Goal: Complete application form: Complete application form

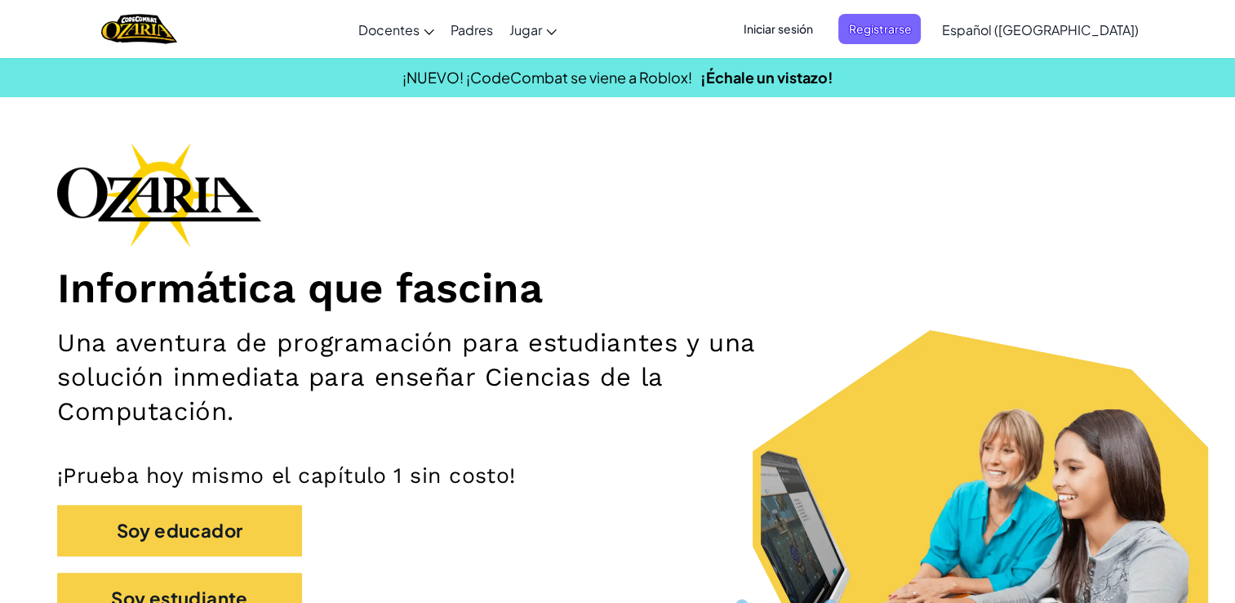
click at [807, 24] on span "Iniciar sesión" at bounding box center [778, 29] width 88 height 30
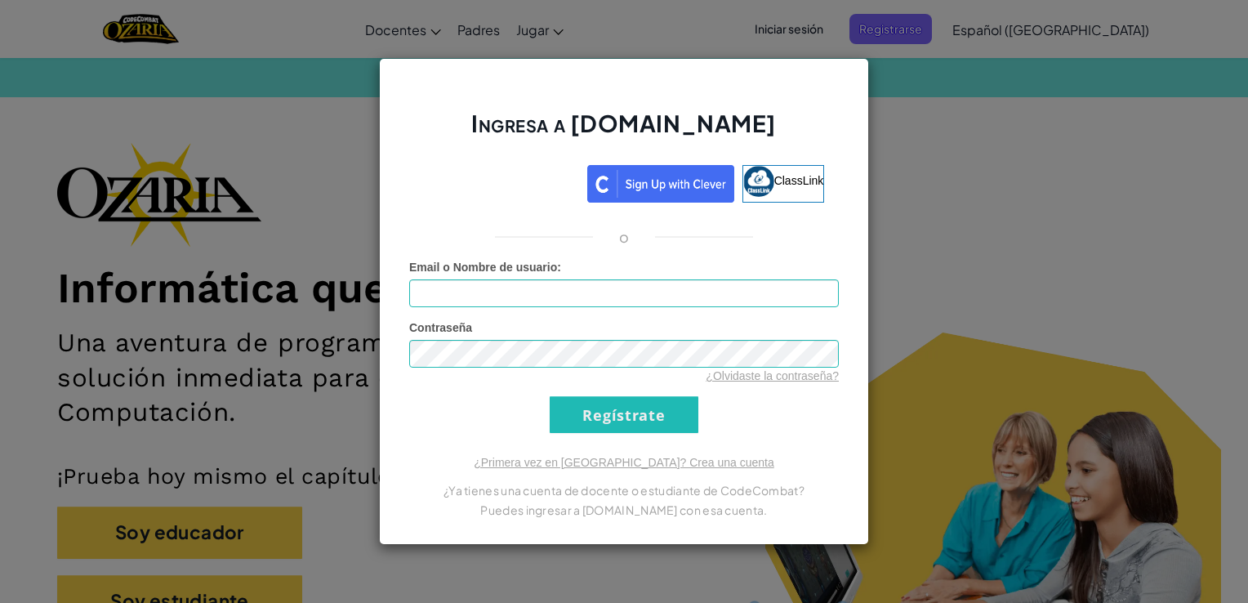
click at [1086, 148] on div "Ingresa a [DOMAIN_NAME] ClassLink o Error desconocido. Email o Nombre de usuari…" at bounding box center [624, 301] width 1248 height 603
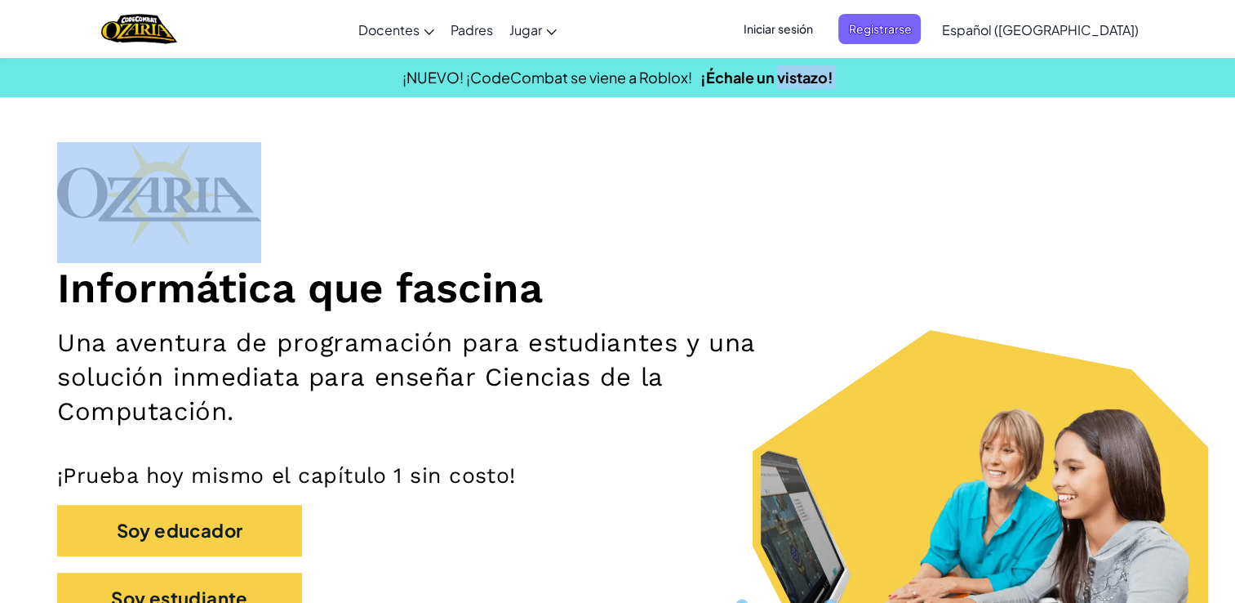
drag, startPoint x: 1086, startPoint y: 148, endPoint x: 835, endPoint y: 61, distance: 265.2
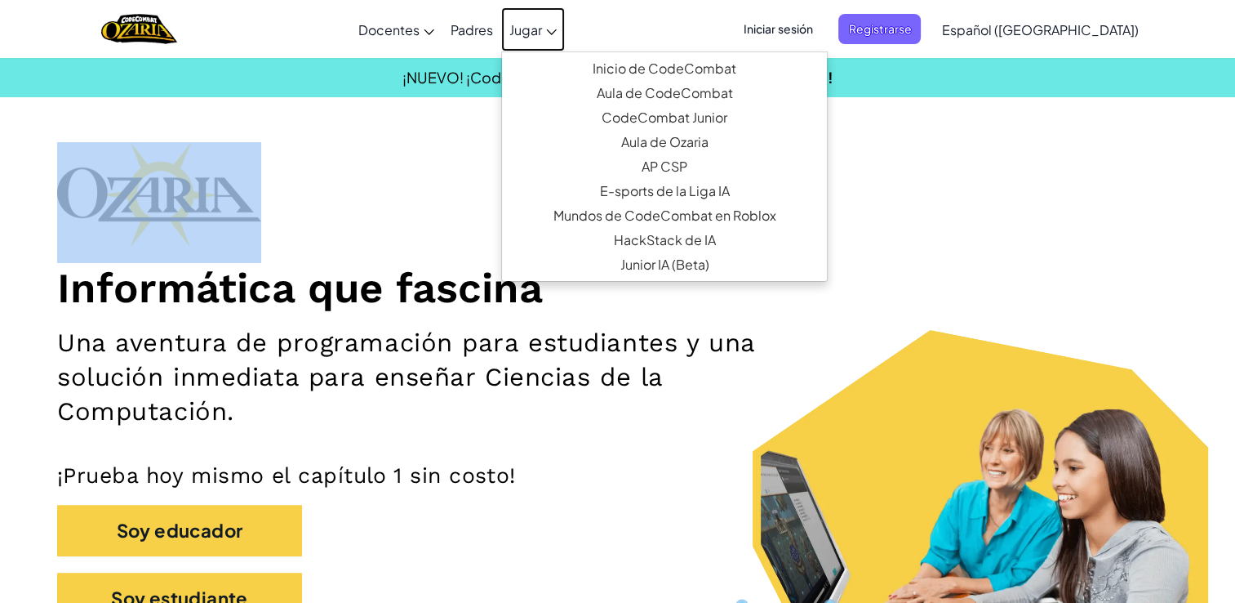
click at [554, 14] on link "Jugar" at bounding box center [533, 29] width 64 height 44
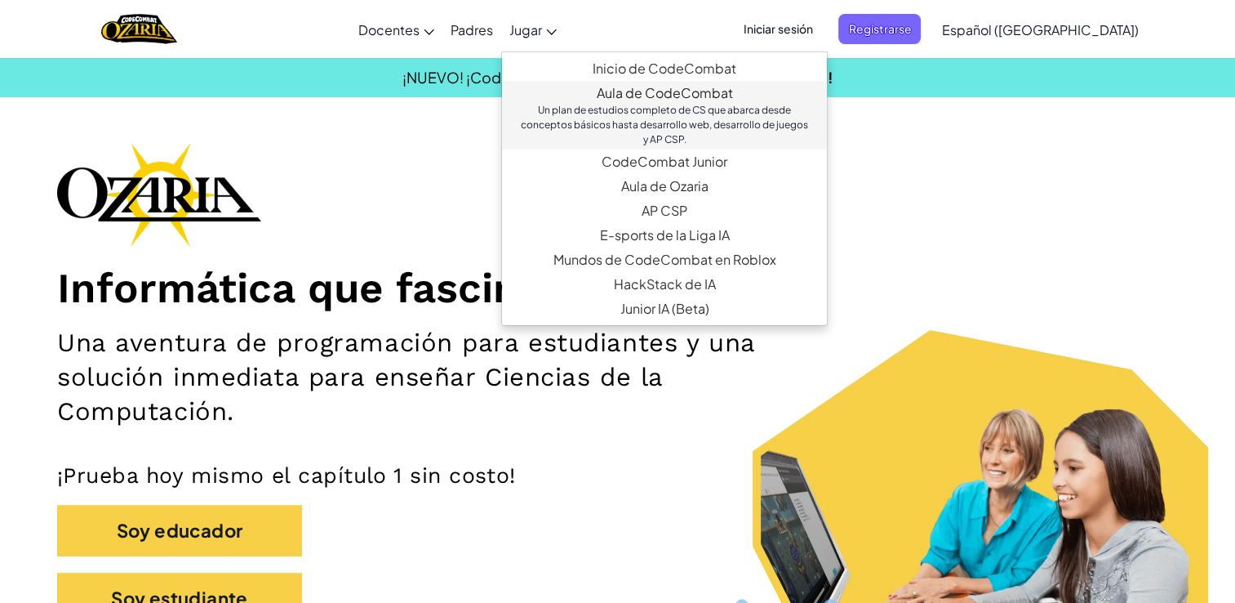
click at [683, 91] on link "Aula de CodeCombat Un plan de estudios completo de CS que abarca desde concepto…" at bounding box center [664, 115] width 325 height 69
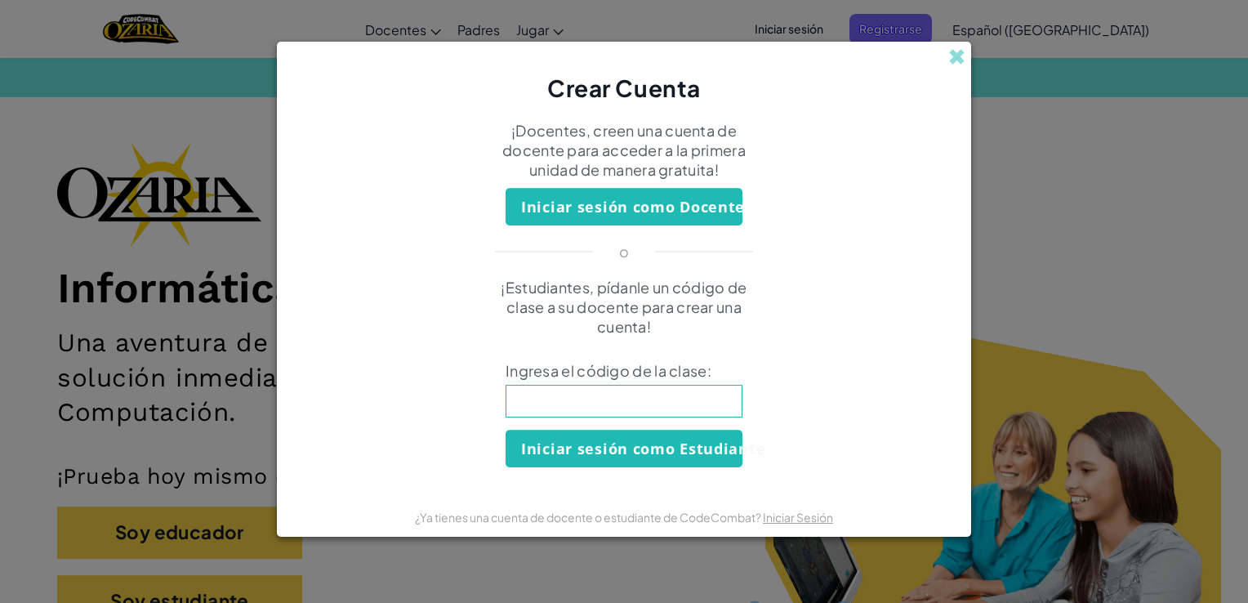
click at [657, 409] on input at bounding box center [623, 401] width 237 height 33
type input "PanChairCool"
click at [634, 452] on button "Iniciar sesión como Estudiante" at bounding box center [623, 449] width 237 height 38
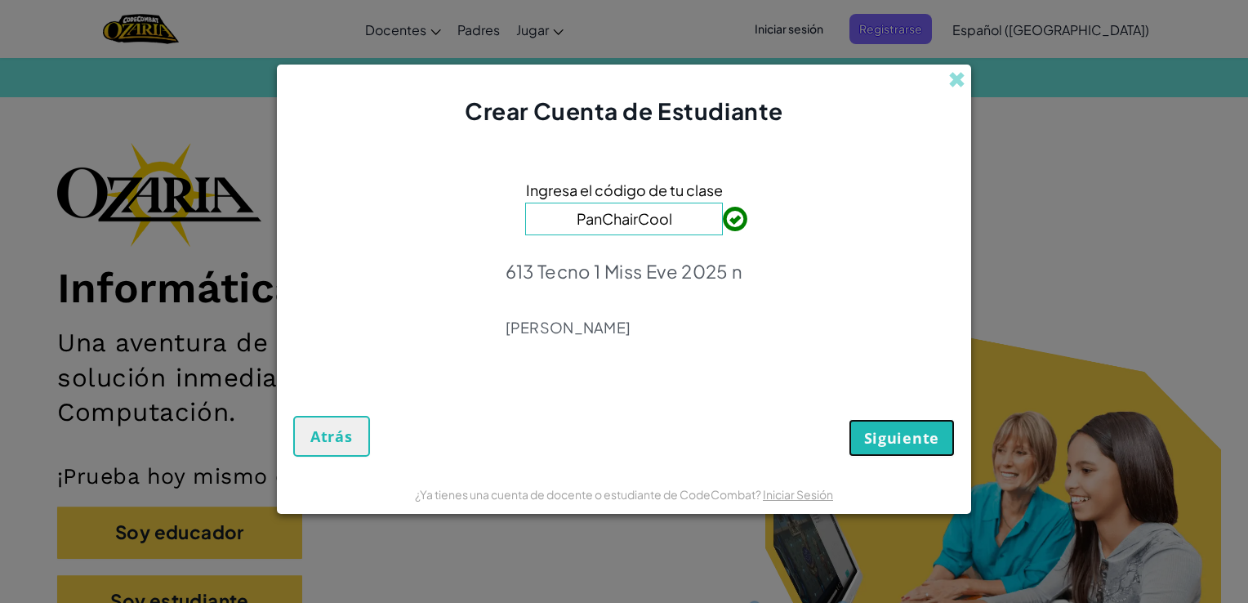
click at [900, 430] on span "Siguiente" at bounding box center [901, 438] width 75 height 20
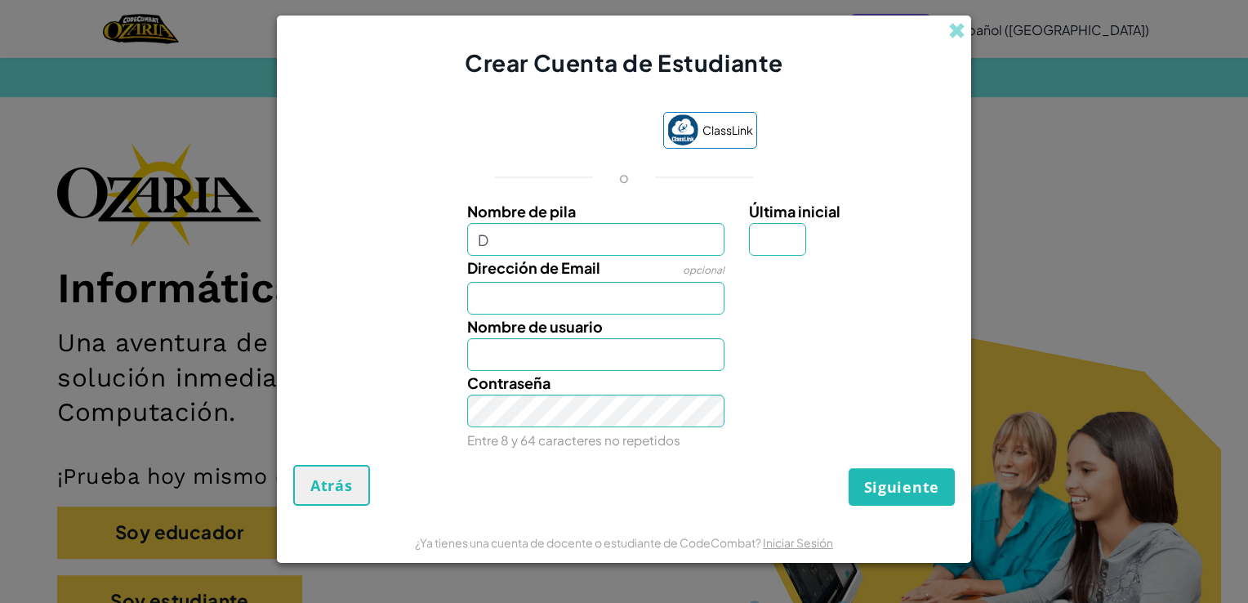
type input "[PERSON_NAME]"
type input "R"
type input "[EMAIL_ADDRESS][DOMAIN_NAME]"
type input "[PERSON_NAME]"
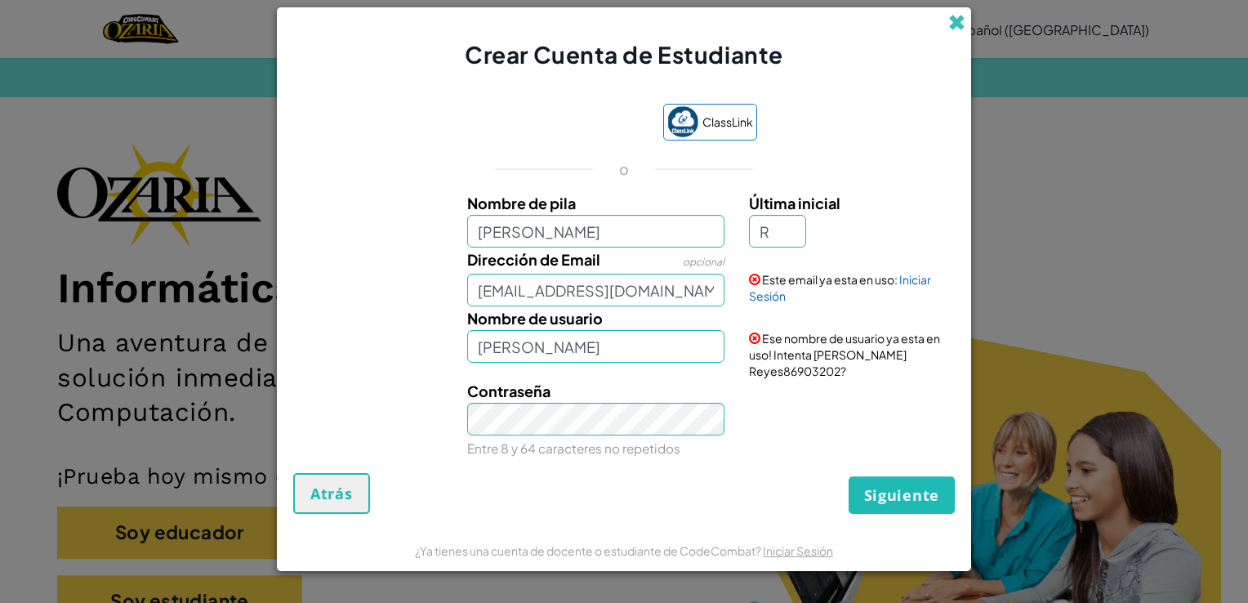
click at [962, 29] on span at bounding box center [956, 22] width 17 height 17
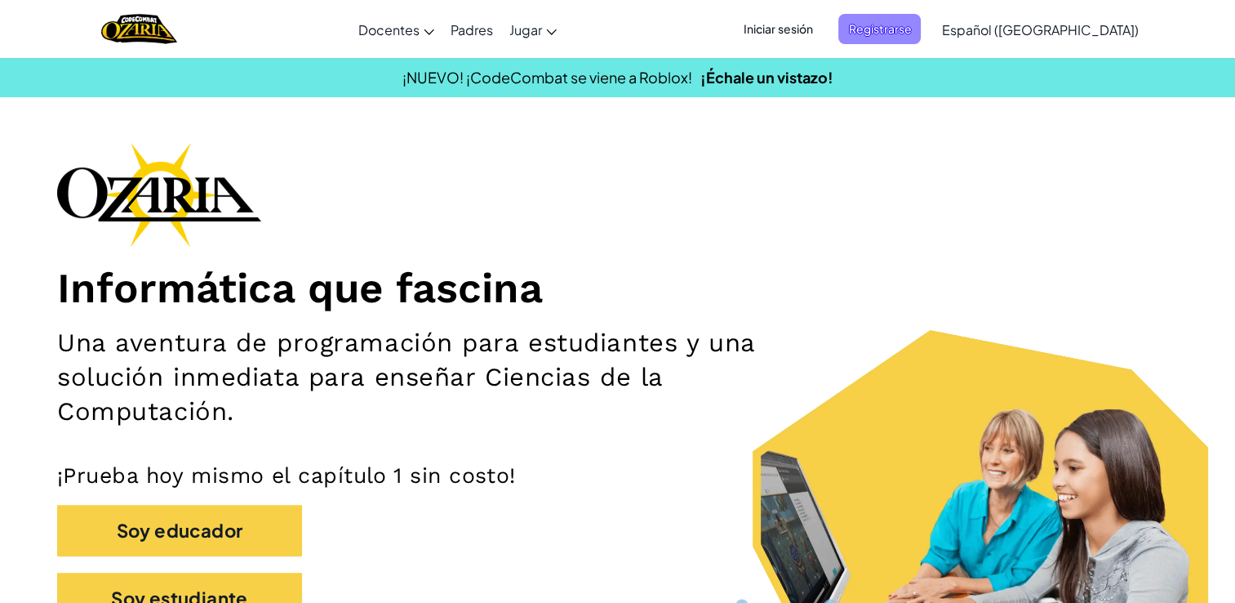
click at [921, 16] on span "Registrarse" at bounding box center [880, 29] width 82 height 30
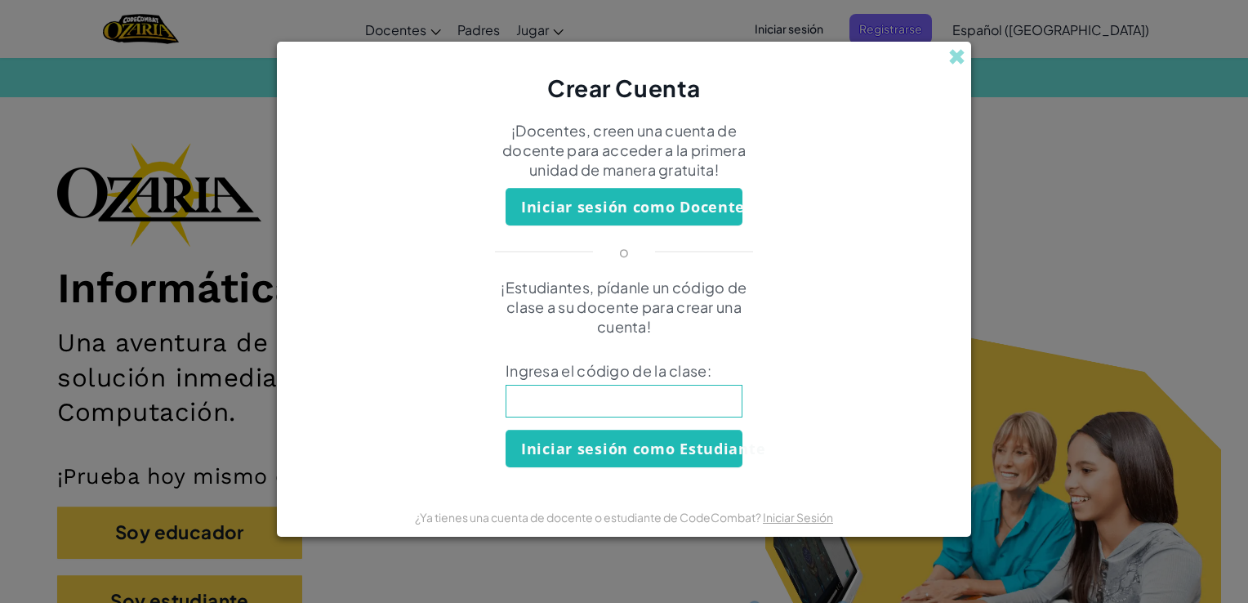
click at [683, 398] on input at bounding box center [623, 401] width 237 height 33
type input "PanChairCool"
click at [654, 452] on button "Iniciar sesión como Estudiante" at bounding box center [623, 449] width 237 height 38
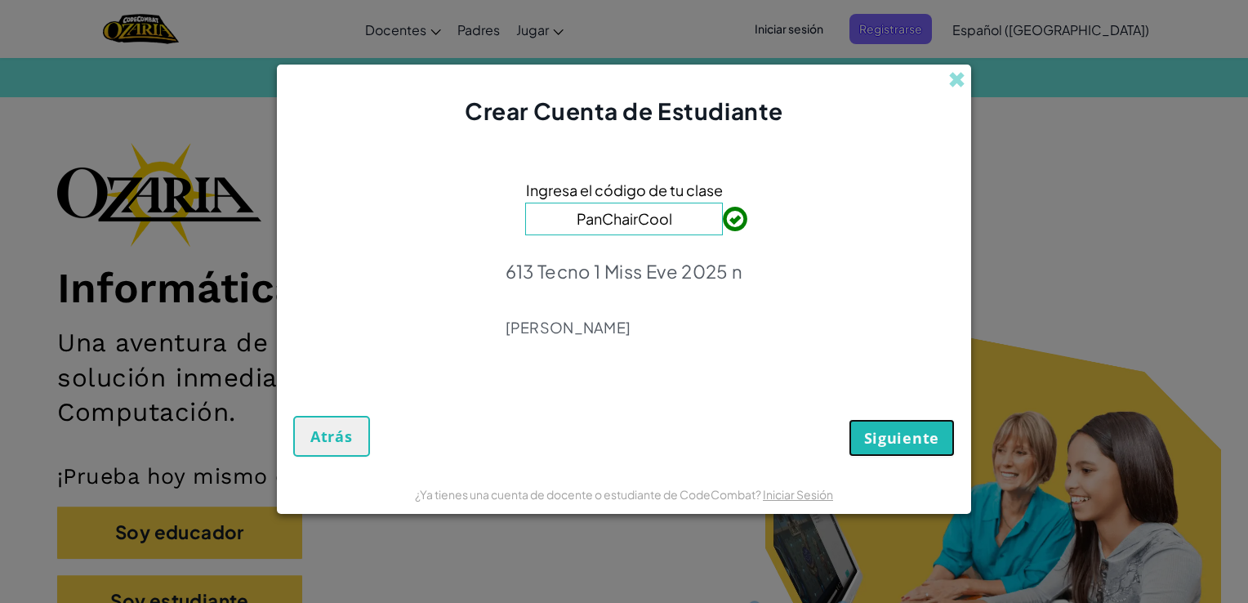
click at [927, 438] on span "Siguiente" at bounding box center [901, 438] width 75 height 20
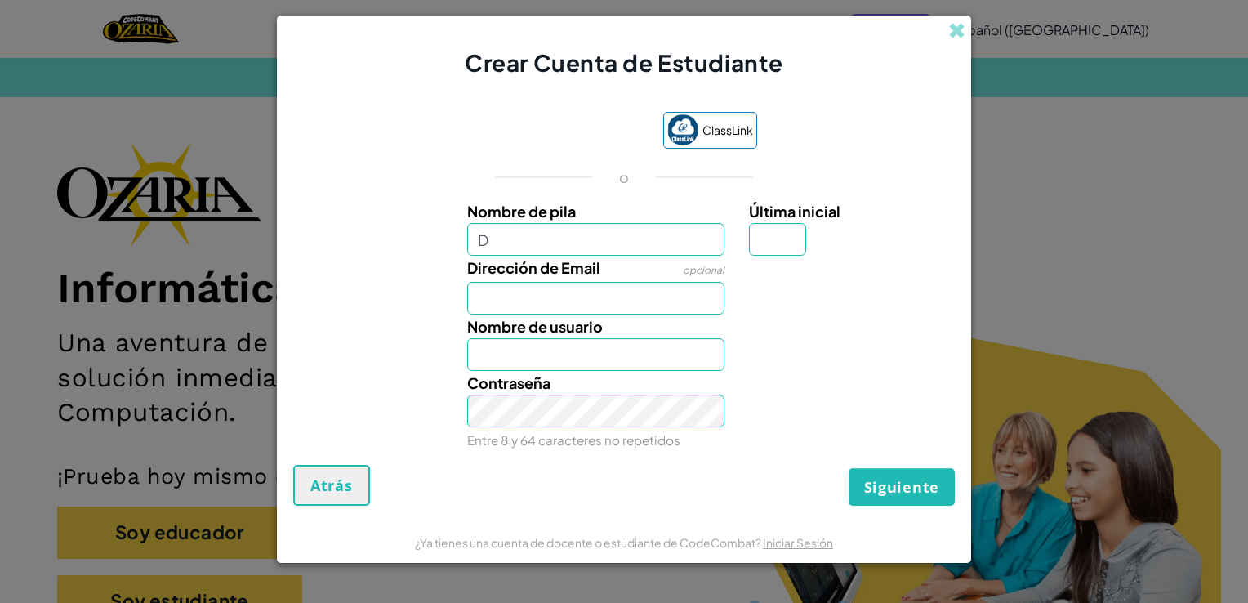
type input "[PERSON_NAME]"
type input "R"
type input "[EMAIL_ADDRESS][DOMAIN_NAME]"
type input "[PERSON_NAME]"
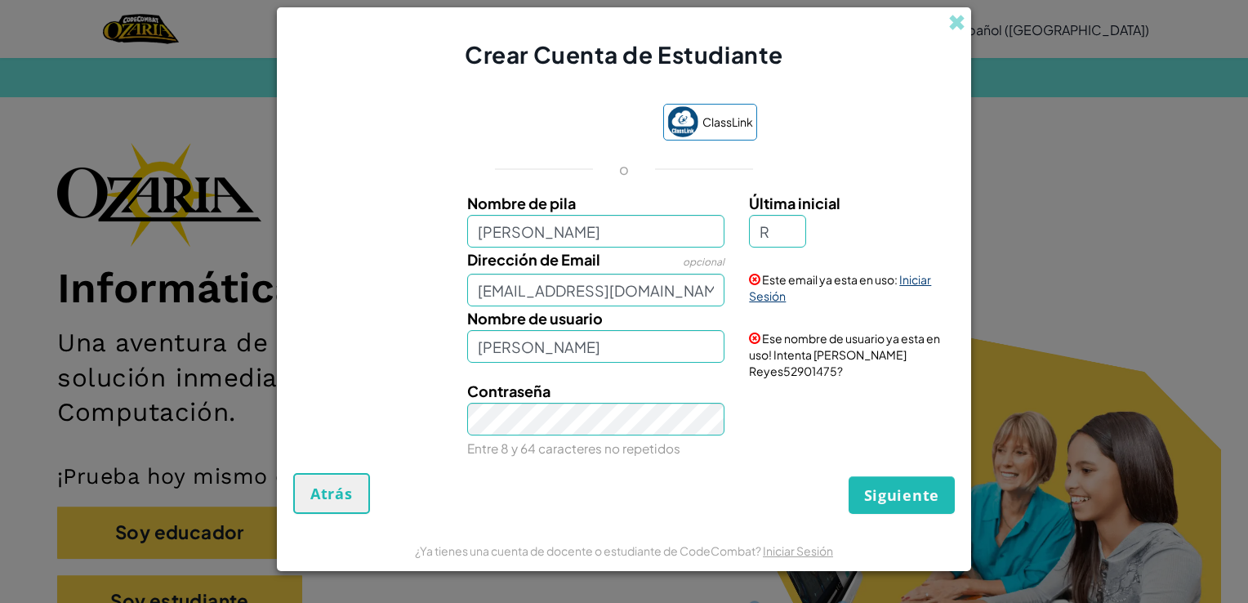
click at [918, 288] on link "Iniciar Sesión" at bounding box center [840, 287] width 182 height 31
